Goal: Find specific fact: Find specific fact

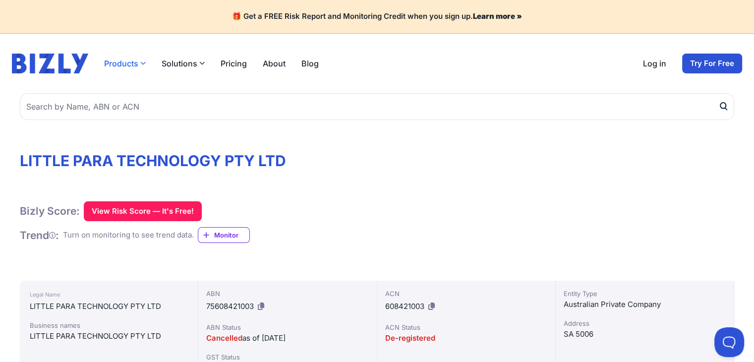
click at [130, 61] on button "Products" at bounding box center [125, 64] width 42 height 12
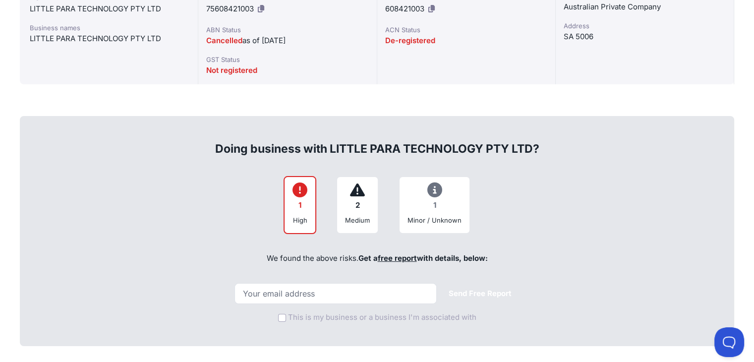
scroll to position [50, 0]
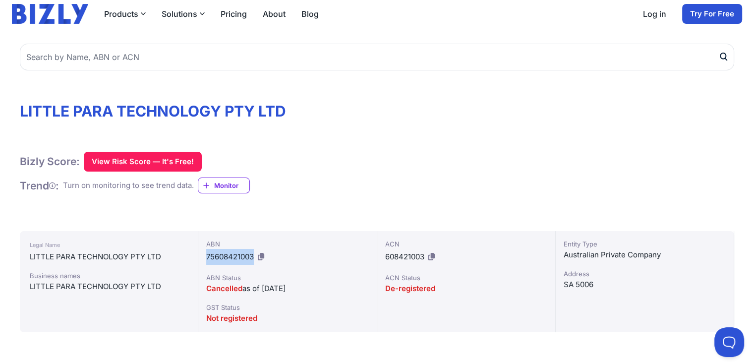
drag, startPoint x: 255, startPoint y: 254, endPoint x: 199, endPoint y: 257, distance: 55.6
click at [199, 257] on div "ABN 75608421003 ABN Status Cancelled as of [DATE] GST Status Not registered" at bounding box center [287, 281] width 179 height 101
copy span "75608421003"
